Goal: Task Accomplishment & Management: Manage account settings

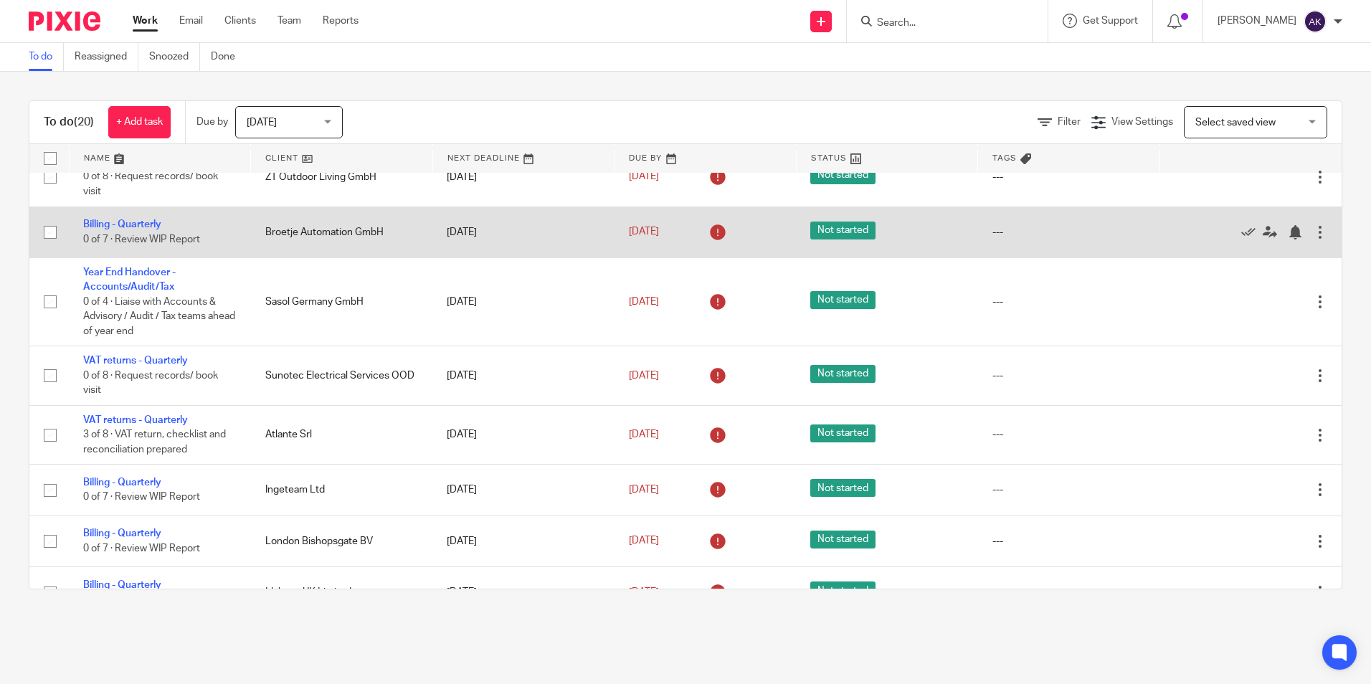
scroll to position [756, 0]
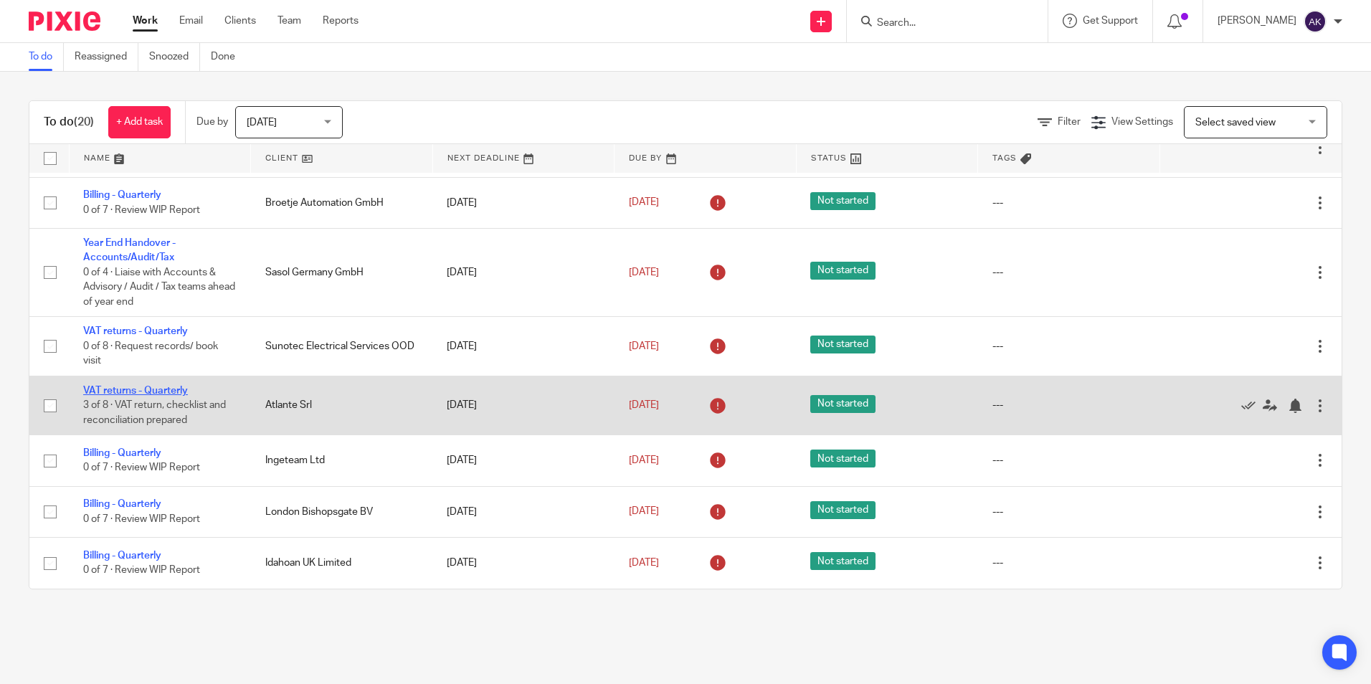
click at [165, 392] on link "VAT returns - Quarterly" at bounding box center [135, 391] width 105 height 10
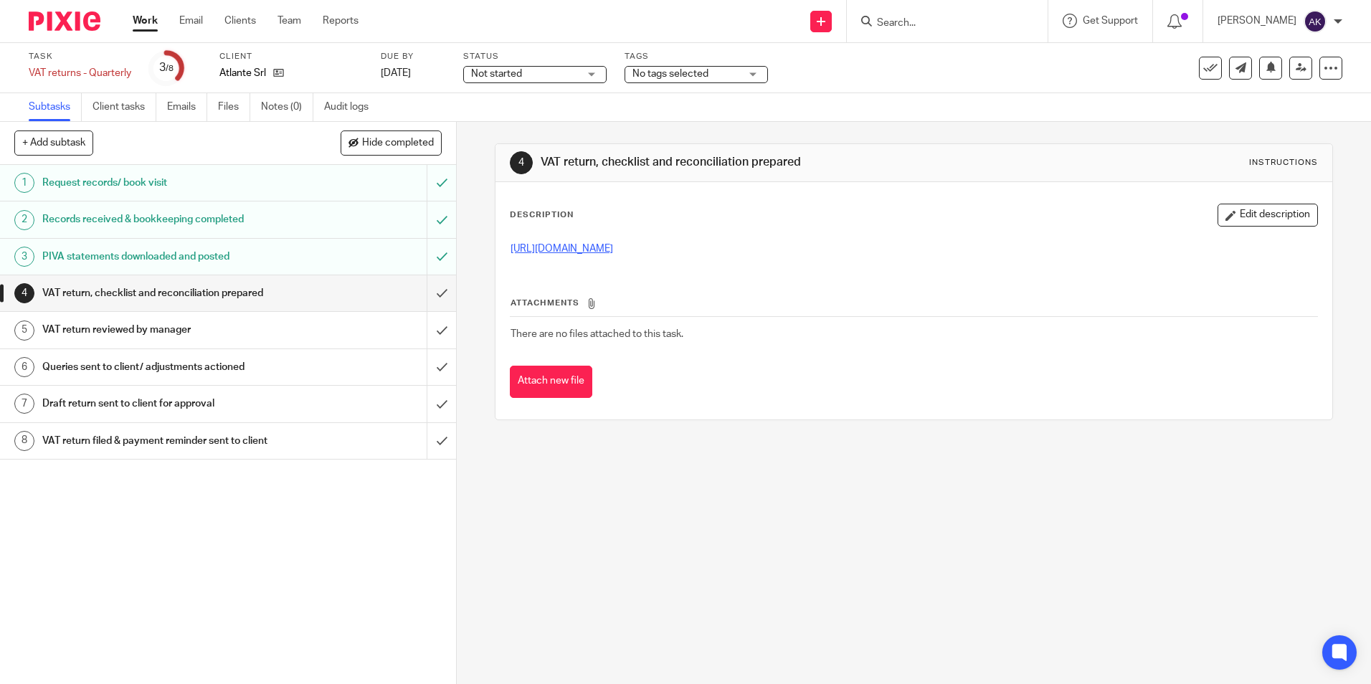
click at [592, 253] on link "https://cloudimanage.com/work/link/f/LLP!10356954" at bounding box center [562, 249] width 103 height 10
click at [1241, 217] on button "Edit description" at bounding box center [1268, 215] width 100 height 23
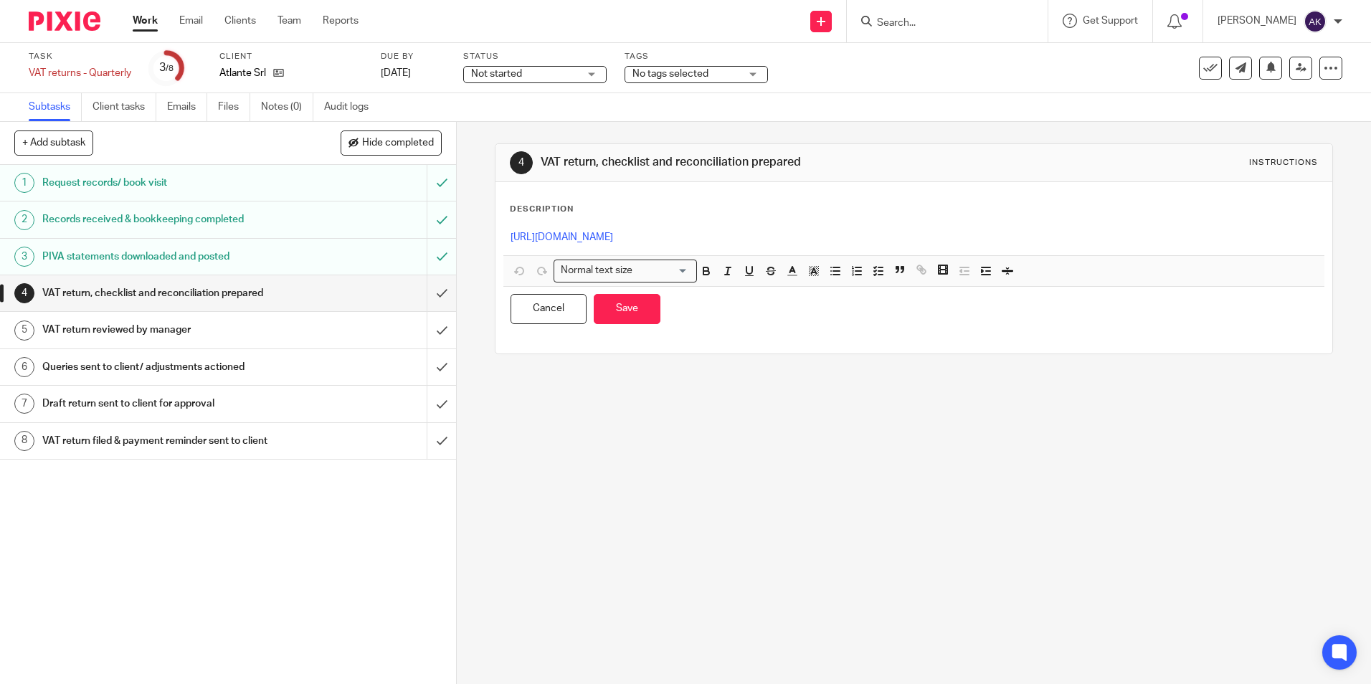
click at [791, 239] on p "https://cloudimanage.com/work/link/f/LLP!10356954" at bounding box center [914, 237] width 806 height 14
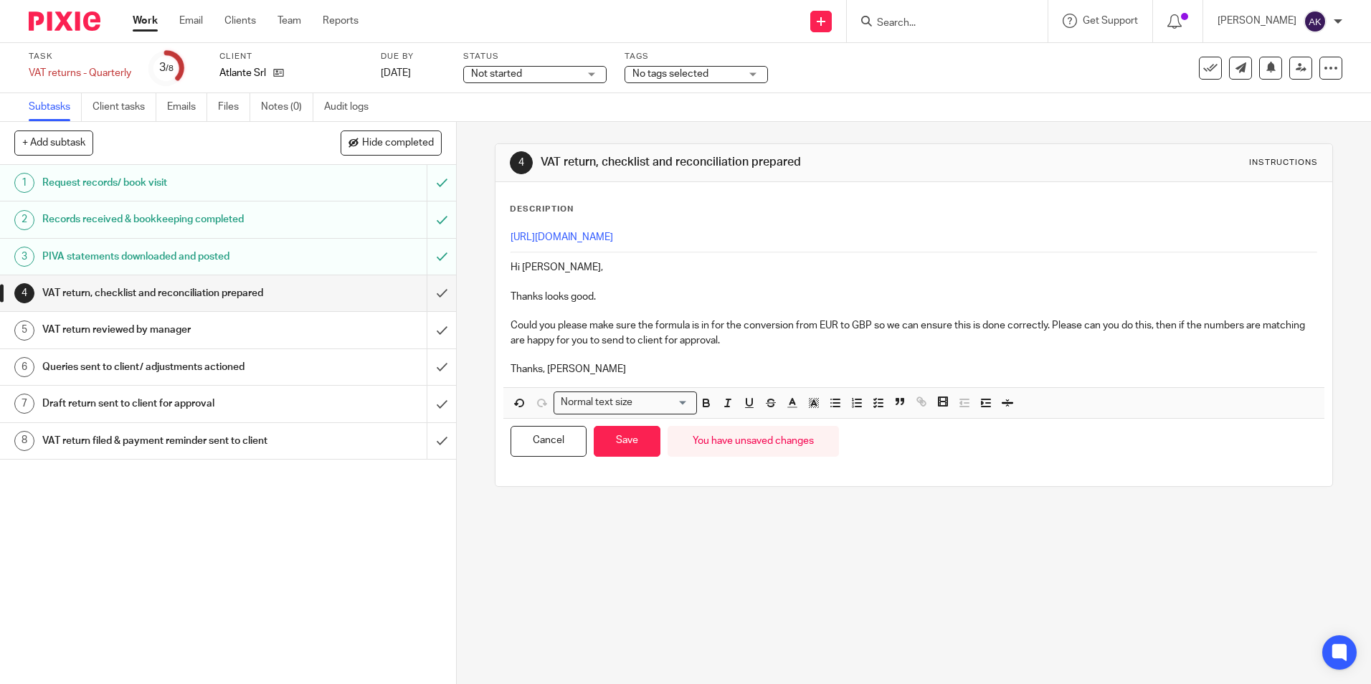
click at [997, 335] on p "Could you please make sure the formula is in for the conversion from EUR to GBP…" at bounding box center [914, 332] width 806 height 29
drag, startPoint x: 1003, startPoint y: 323, endPoint x: 952, endPoint y: 323, distance: 51.6
click at [952, 323] on p "Could you please make sure the formula is in for the conversion from EUR to GBP…" at bounding box center [914, 332] width 806 height 29
click at [635, 435] on button "Save" at bounding box center [627, 441] width 67 height 31
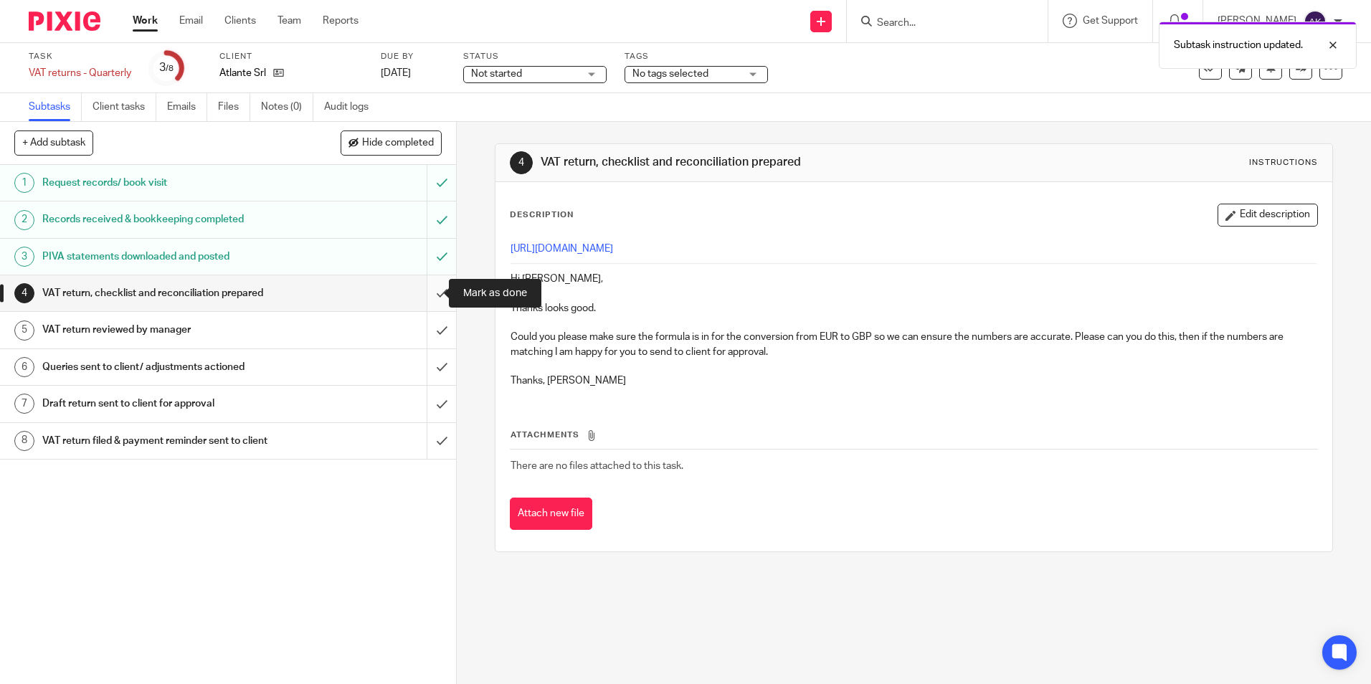
click at [424, 295] on input "submit" at bounding box center [228, 293] width 456 height 36
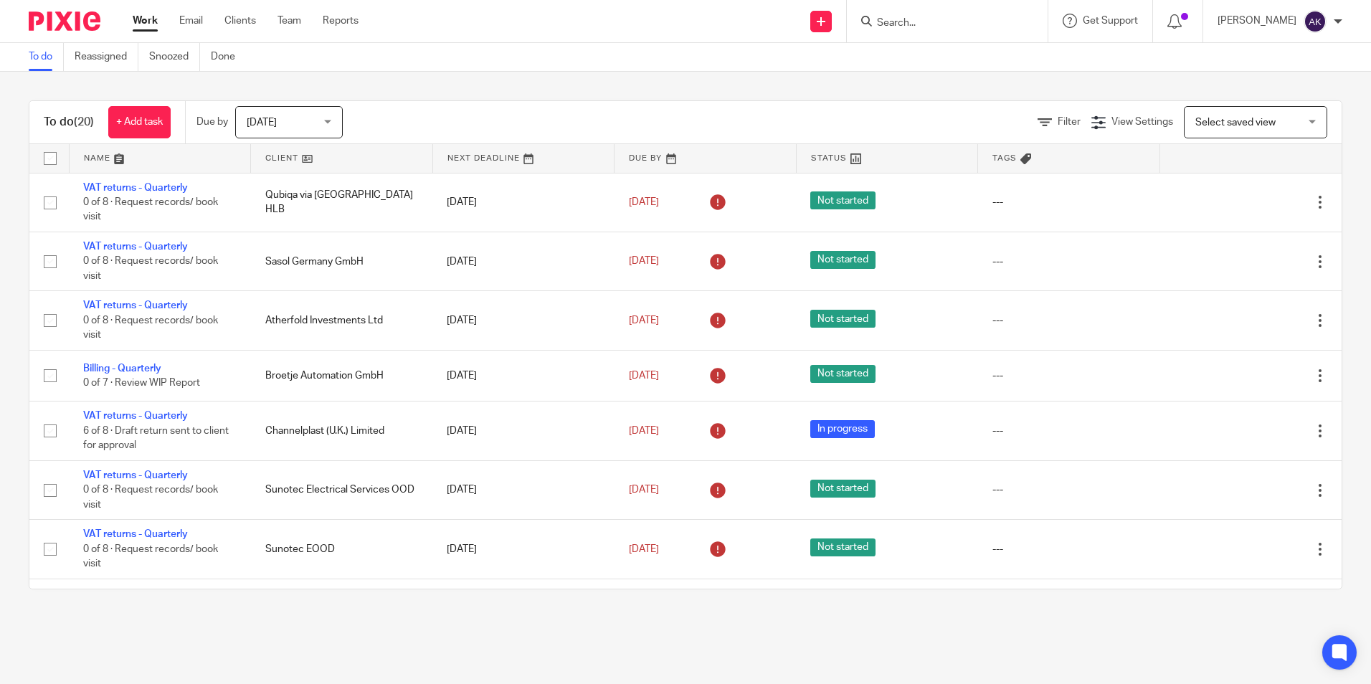
click at [925, 23] on input "Search" at bounding box center [940, 23] width 129 height 13
type input "atlant"
click at [926, 58] on link at bounding box center [962, 56] width 178 height 22
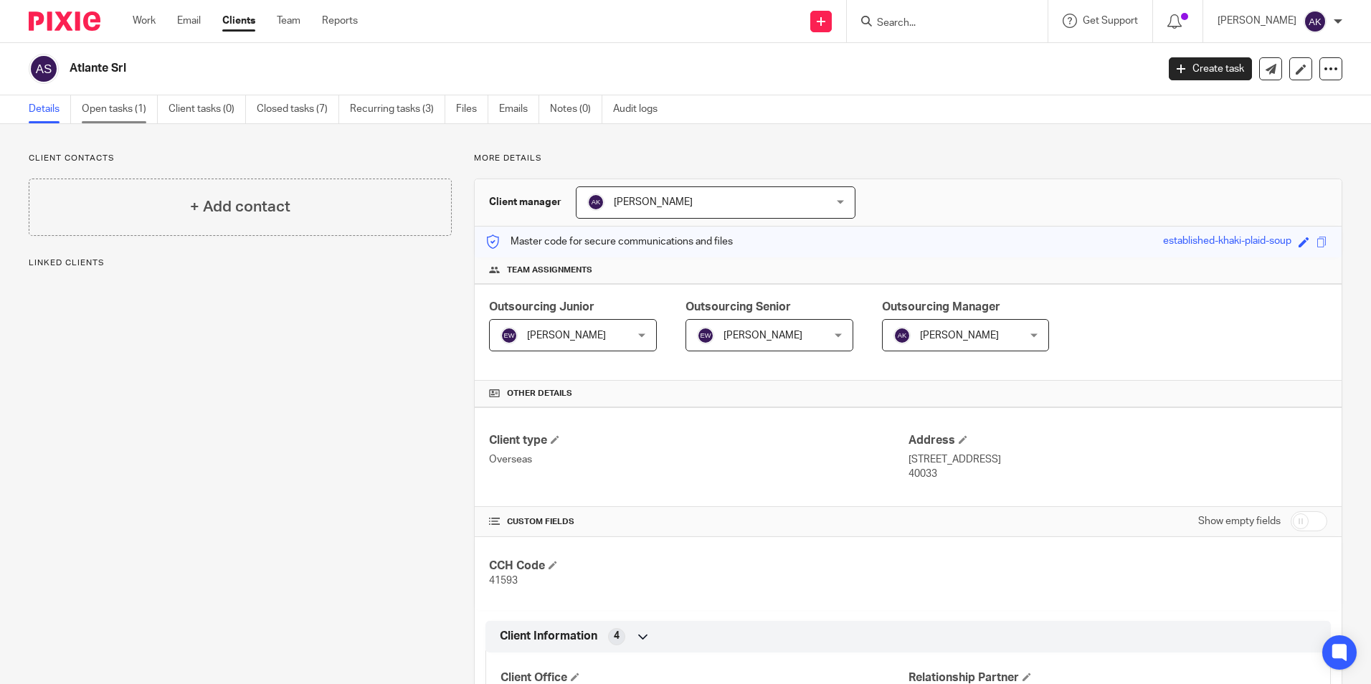
click at [132, 103] on link "Open tasks (1)" at bounding box center [120, 109] width 76 height 28
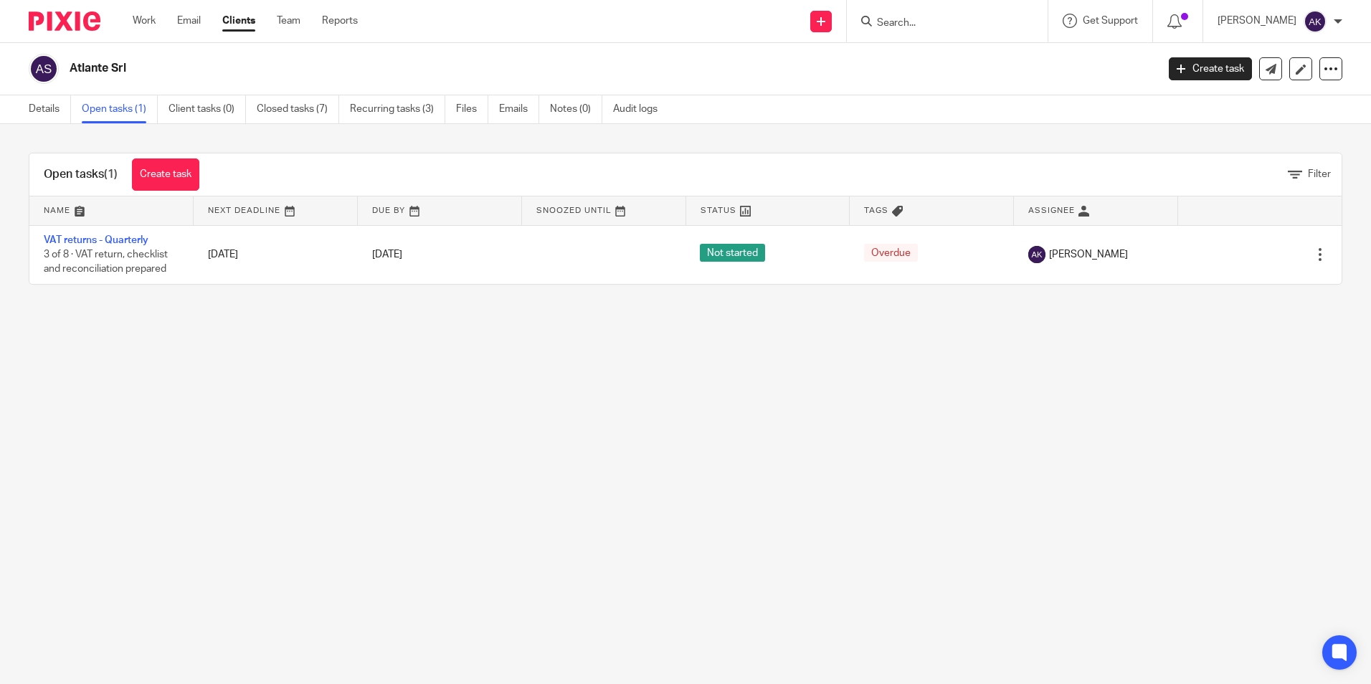
click at [290, 111] on link "Closed tasks (7)" at bounding box center [298, 109] width 82 height 28
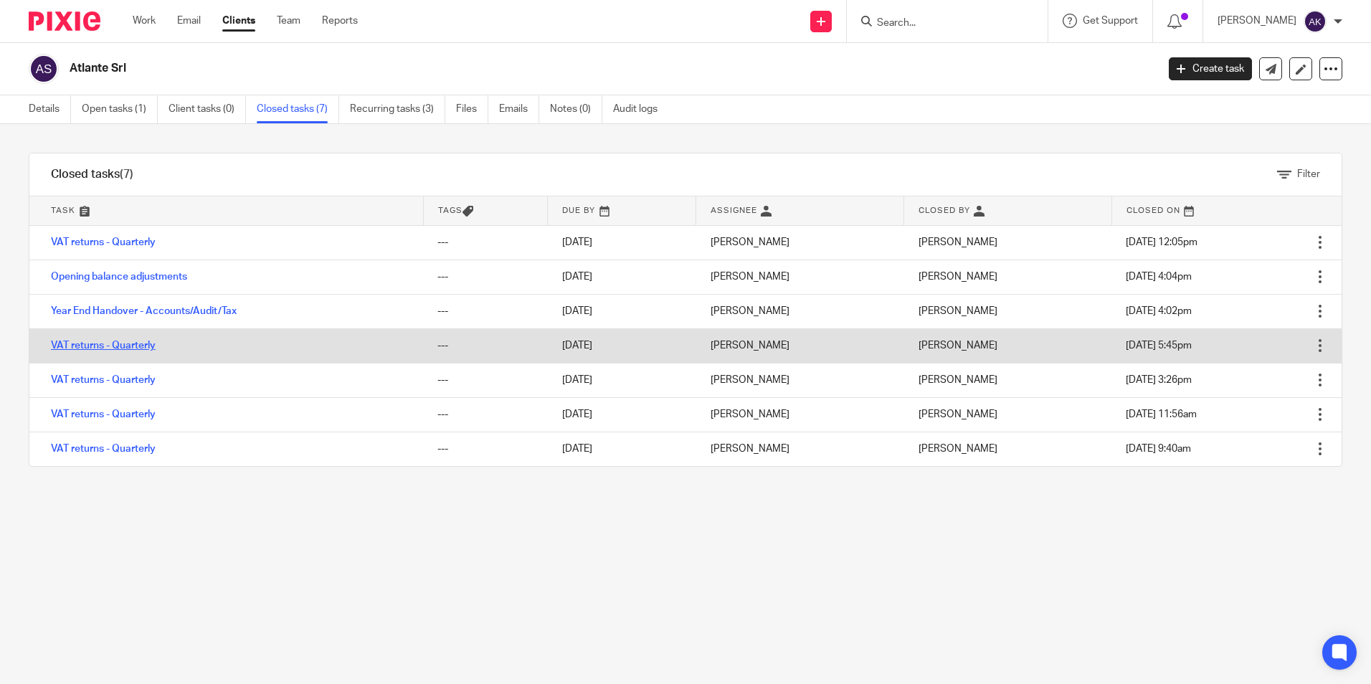
click at [117, 341] on link "VAT returns - Quarterly" at bounding box center [103, 346] width 105 height 10
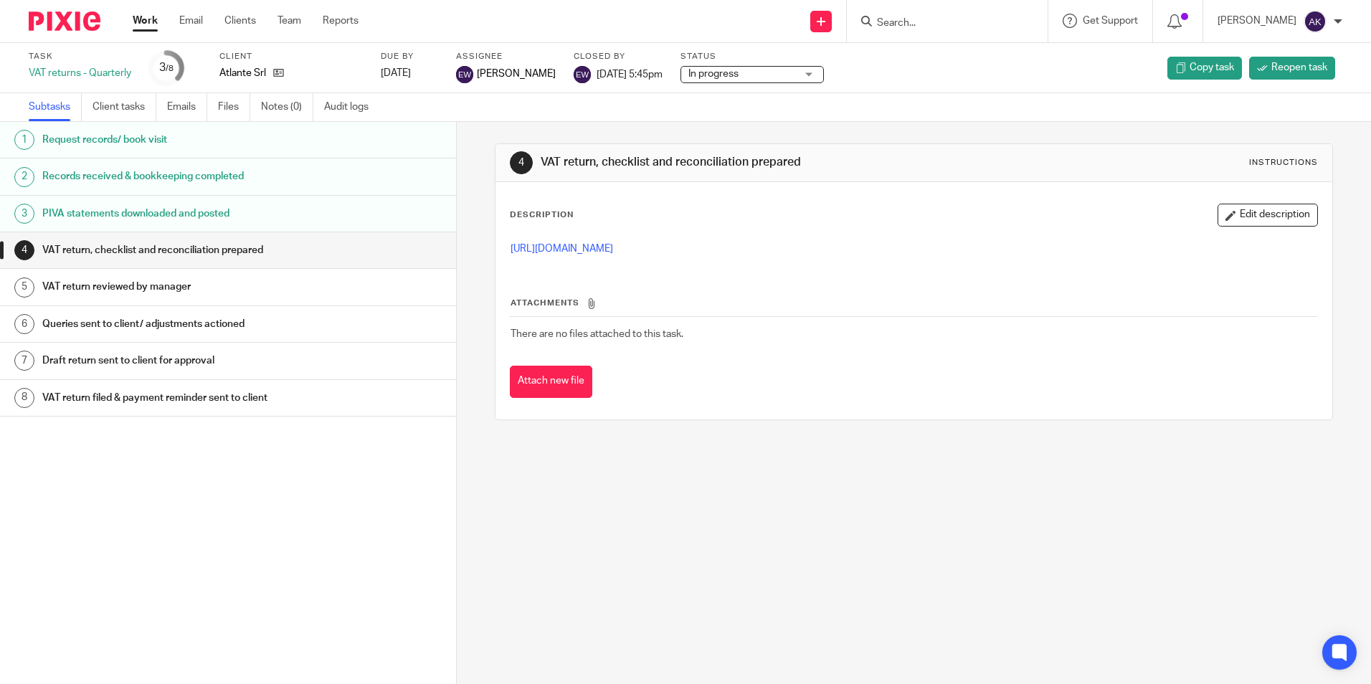
click at [152, 298] on link "5 VAT return reviewed by manager" at bounding box center [228, 287] width 456 height 36
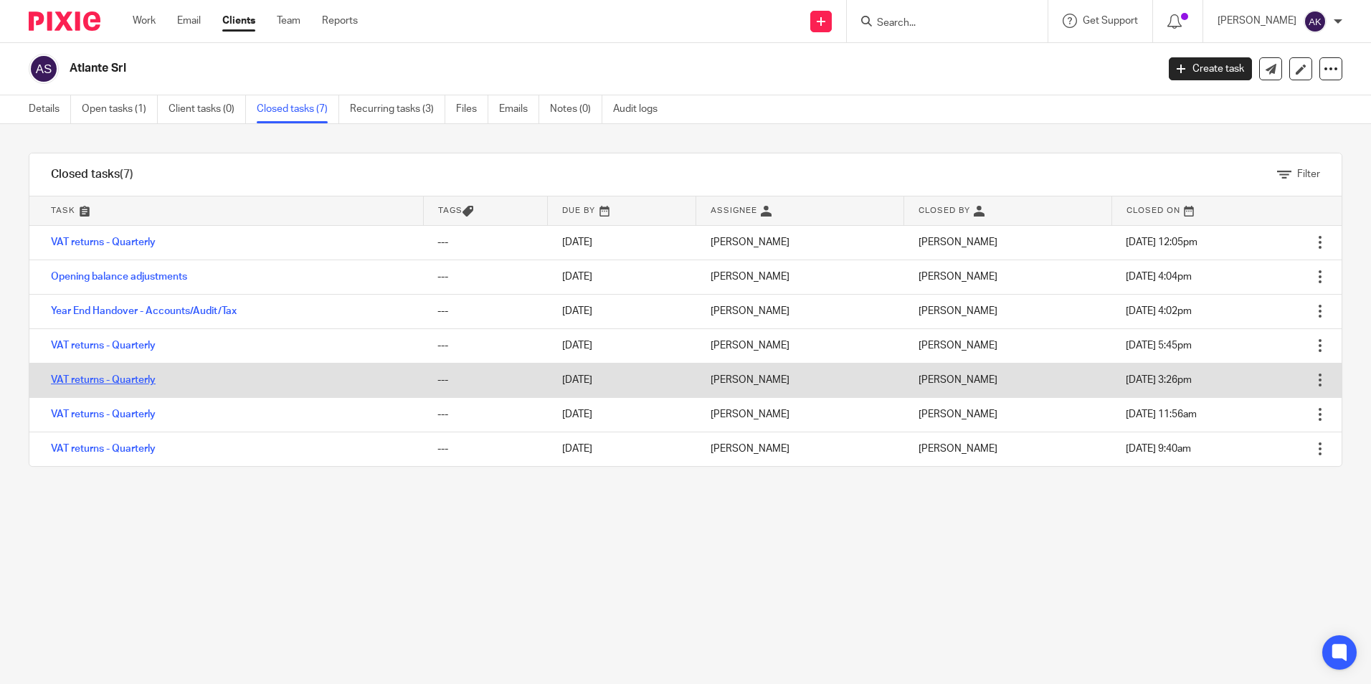
click at [118, 375] on link "VAT returns - Quarterly" at bounding box center [103, 380] width 105 height 10
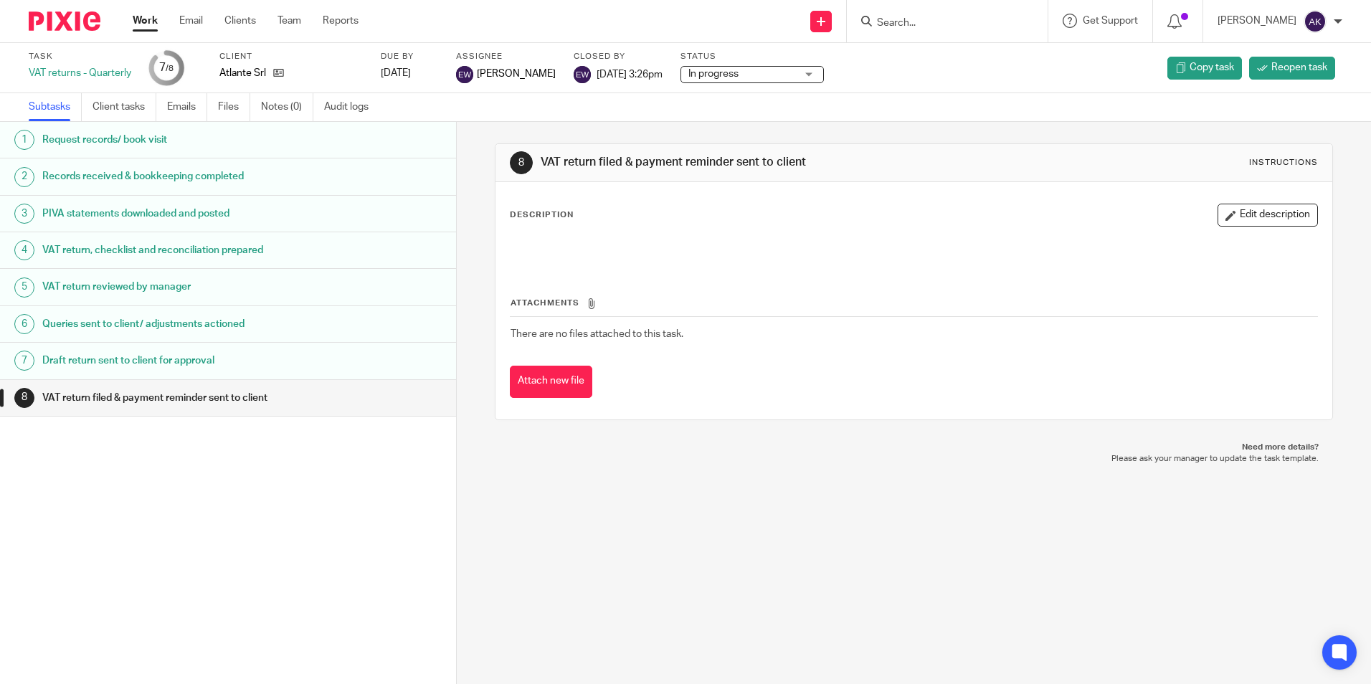
click at [153, 288] on h1 "VAT return reviewed by manager" at bounding box center [175, 287] width 267 height 22
click at [156, 329] on h1 "Queries sent to client/ adjustments actioned" at bounding box center [175, 324] width 267 height 22
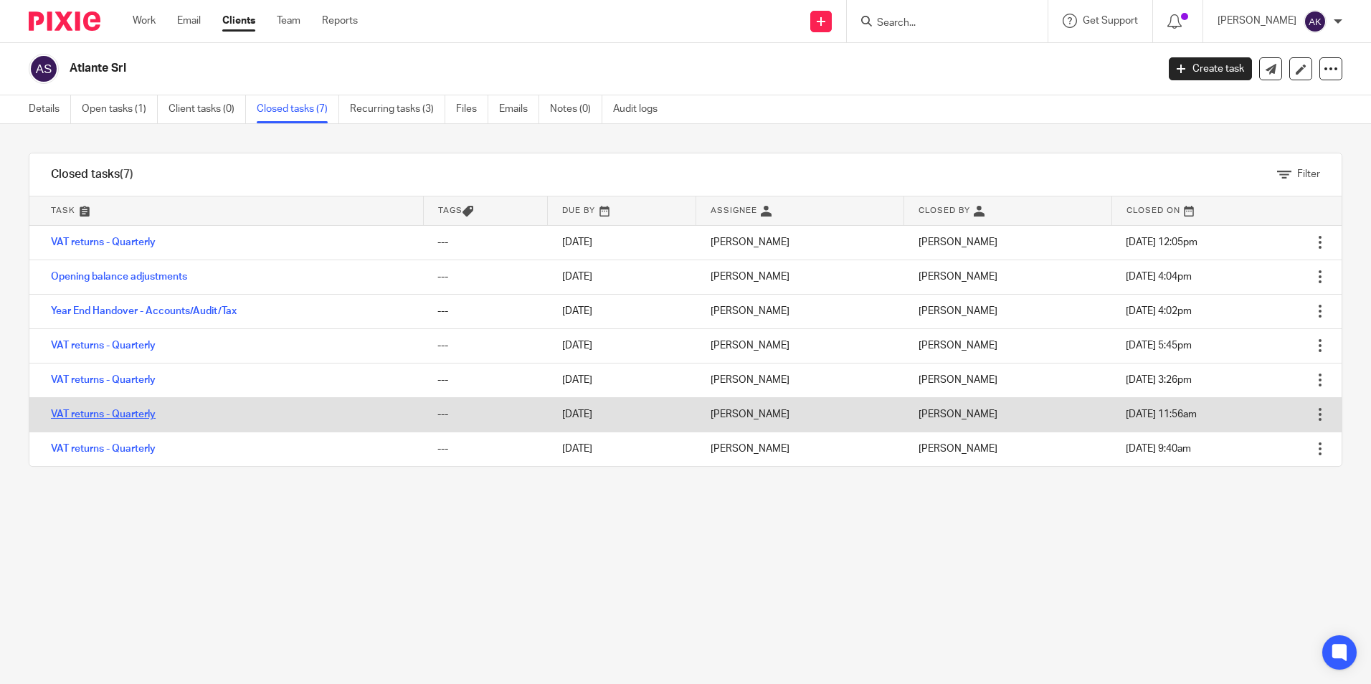
click at [128, 417] on link "VAT returns - Quarterly" at bounding box center [103, 414] width 105 height 10
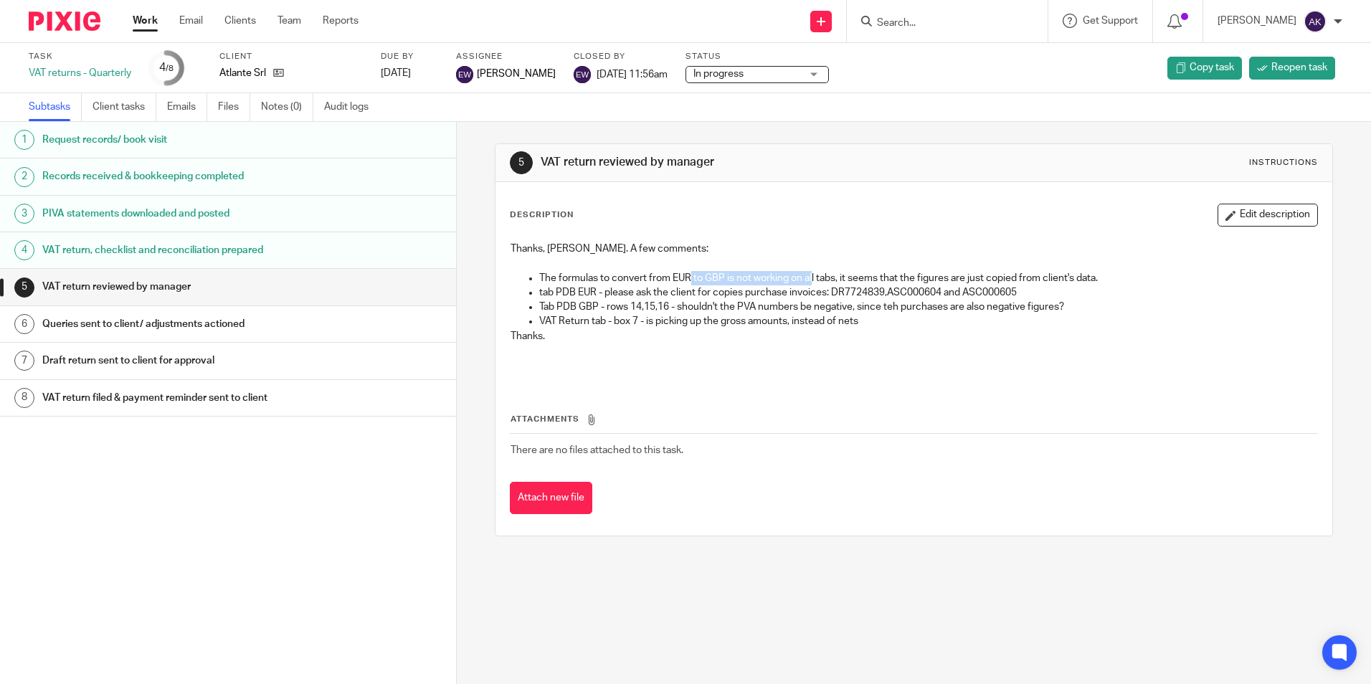
drag, startPoint x: 688, startPoint y: 273, endPoint x: 809, endPoint y: 276, distance: 120.5
click at [809, 276] on p "The formulas to convert from EUR to GBP is not working on all tabs, it seems th…" at bounding box center [927, 278] width 777 height 14
click at [739, 275] on p "The formulas to convert from EUR to GBP is not working on all tabs, it seems th…" at bounding box center [927, 278] width 777 height 14
drag, startPoint x: 737, startPoint y: 275, endPoint x: 886, endPoint y: 278, distance: 148.5
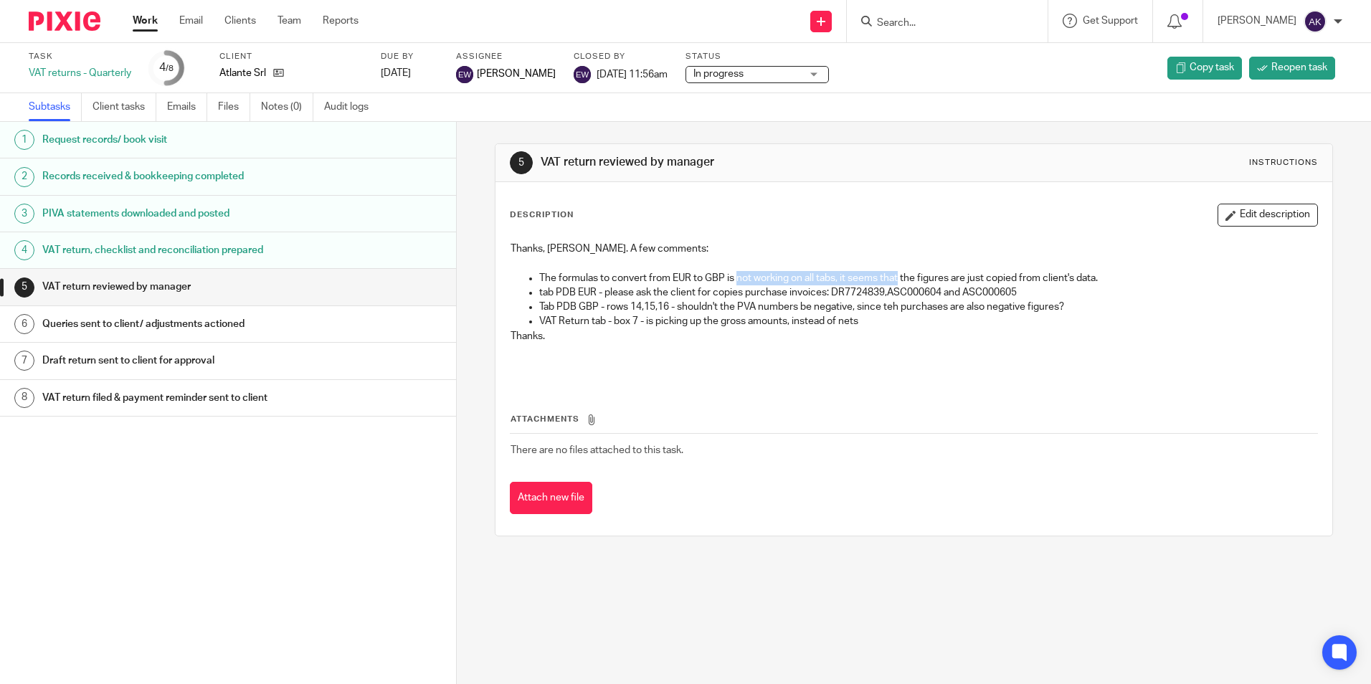
click at [886, 278] on p "The formulas to convert from EUR to GBP is not working on all tabs, it seems th…" at bounding box center [927, 278] width 777 height 14
drag, startPoint x: 774, startPoint y: 278, endPoint x: 855, endPoint y: 278, distance: 81.0
click at [855, 278] on p "The formulas to convert from EUR to GBP is not working on all tabs, it seems th…" at bounding box center [927, 278] width 777 height 14
click at [232, 323] on h1 "Queries sent to client/ adjustments actioned" at bounding box center [175, 324] width 267 height 22
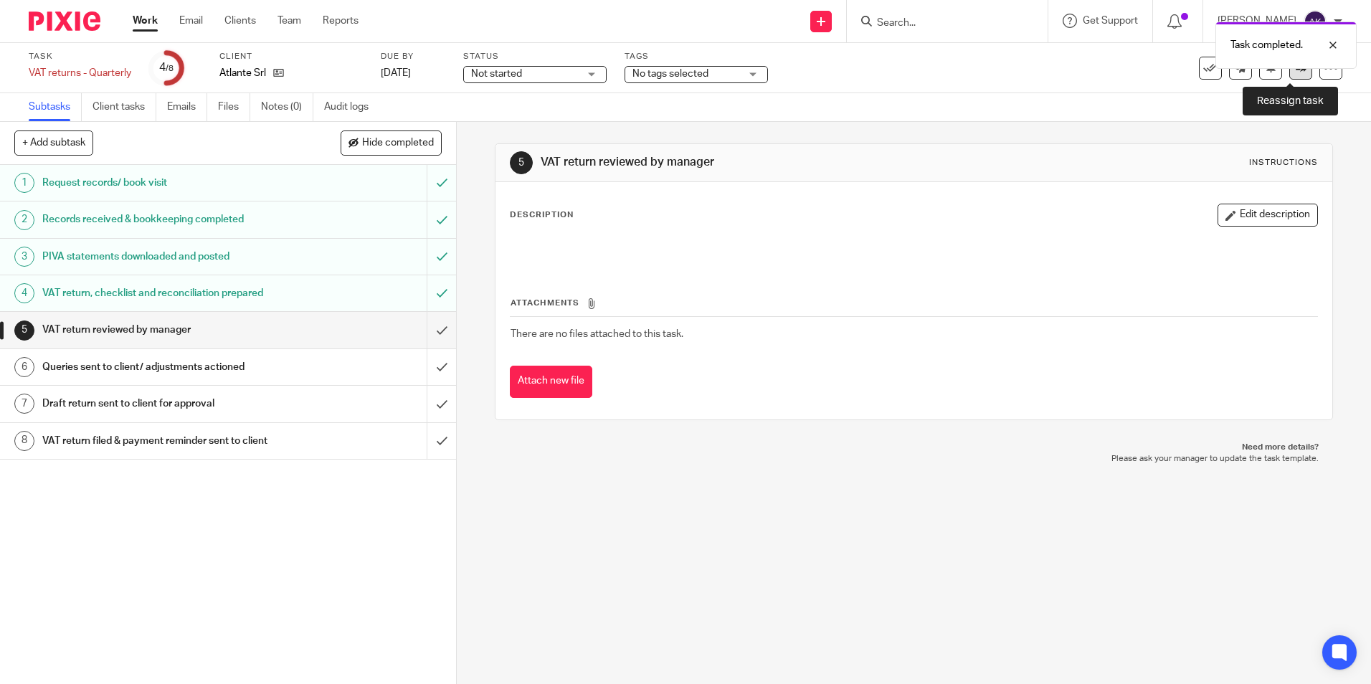
click at [1296, 72] on icon at bounding box center [1301, 67] width 11 height 11
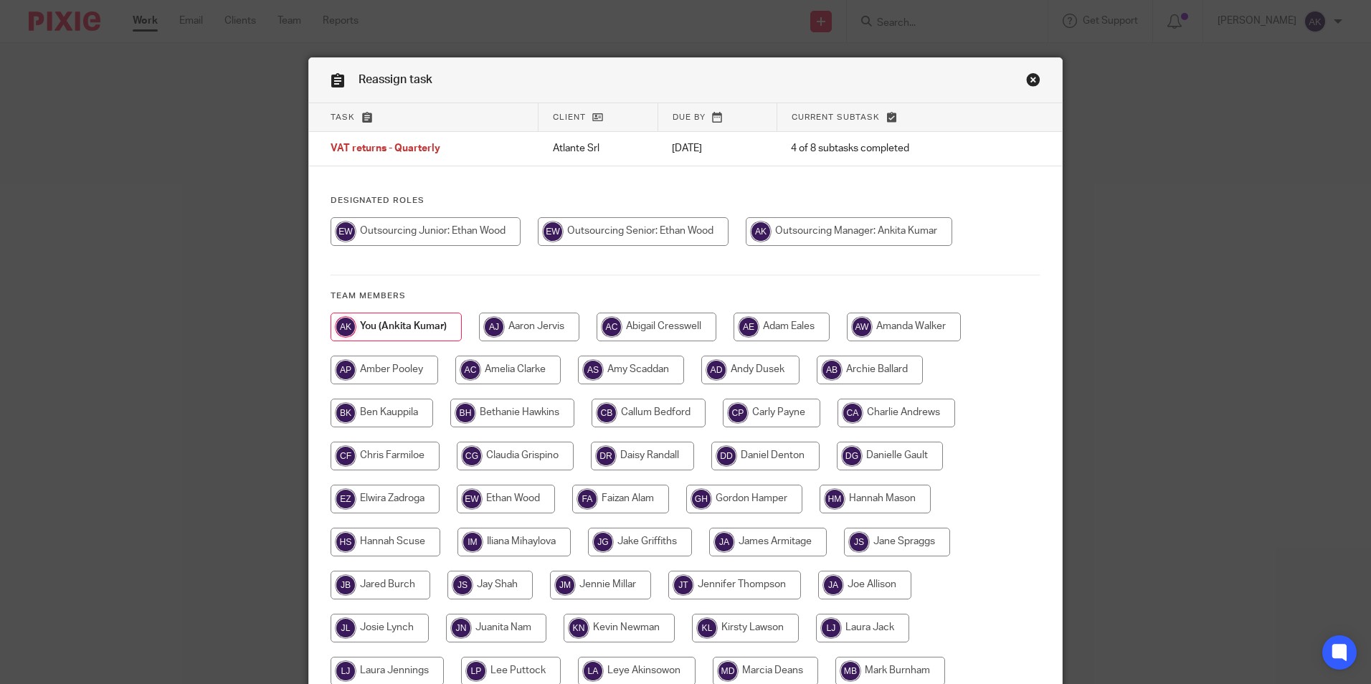
click at [672, 230] on input "radio" at bounding box center [633, 231] width 191 height 29
radio input "true"
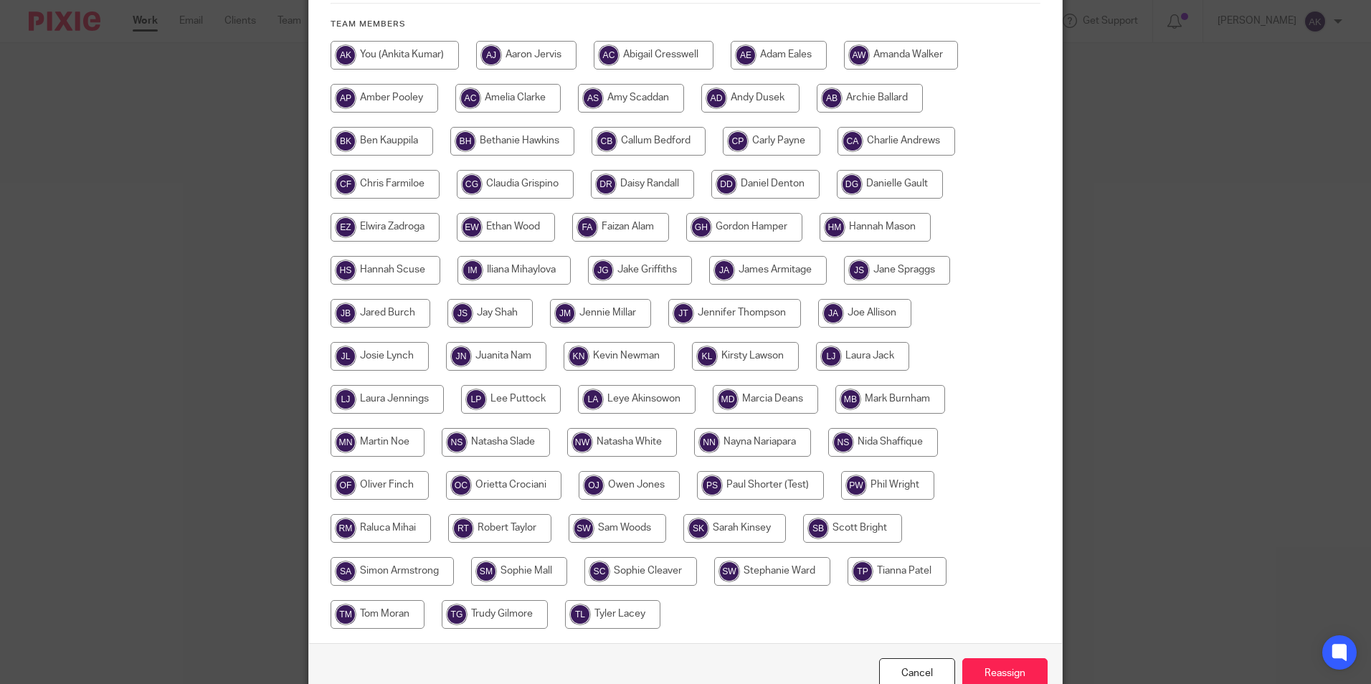
scroll to position [349, 0]
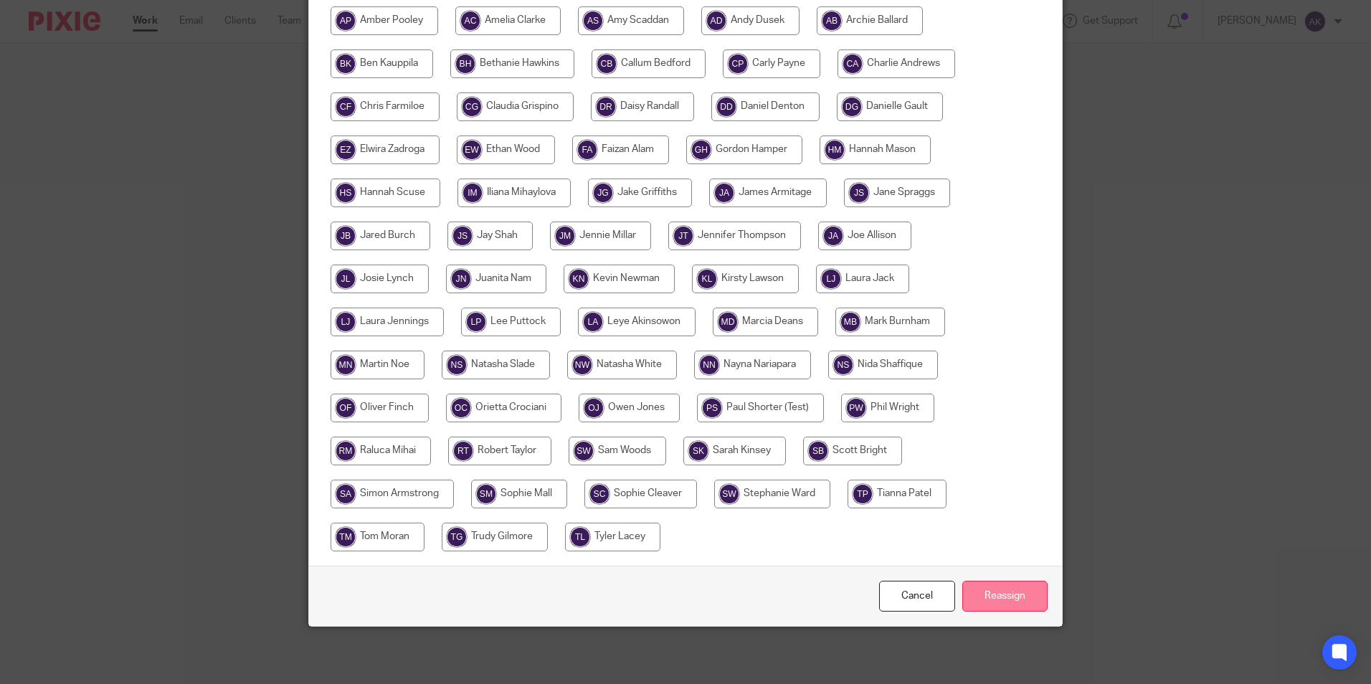
click at [978, 591] on input "Reassign" at bounding box center [1004, 596] width 85 height 31
